Goal: Information Seeking & Learning: Understand process/instructions

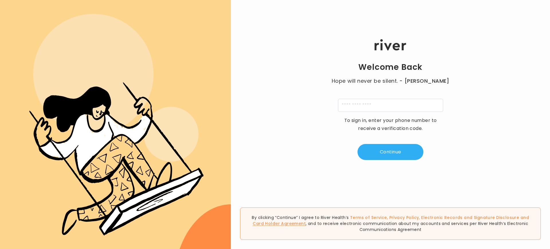
click at [306, 221] on link "Card Holder Agreement" at bounding box center [279, 224] width 53 height 6
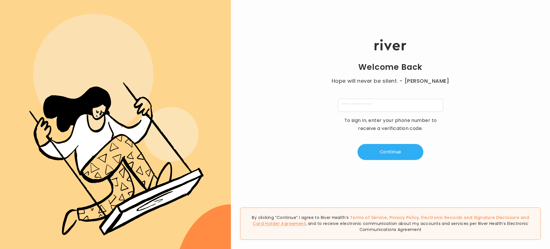
click at [306, 221] on link "Card Holder Agreement" at bounding box center [279, 224] width 53 height 6
